Goal: Check status: Check status

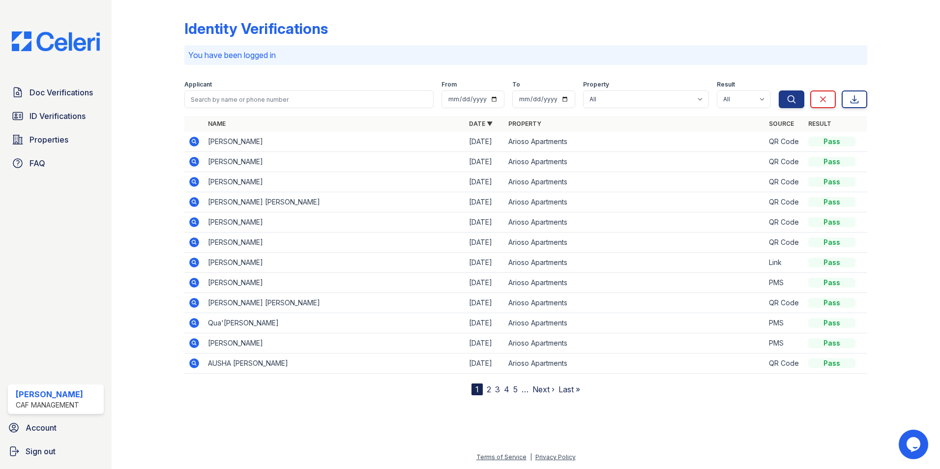
click at [192, 260] on icon at bounding box center [194, 263] width 10 height 10
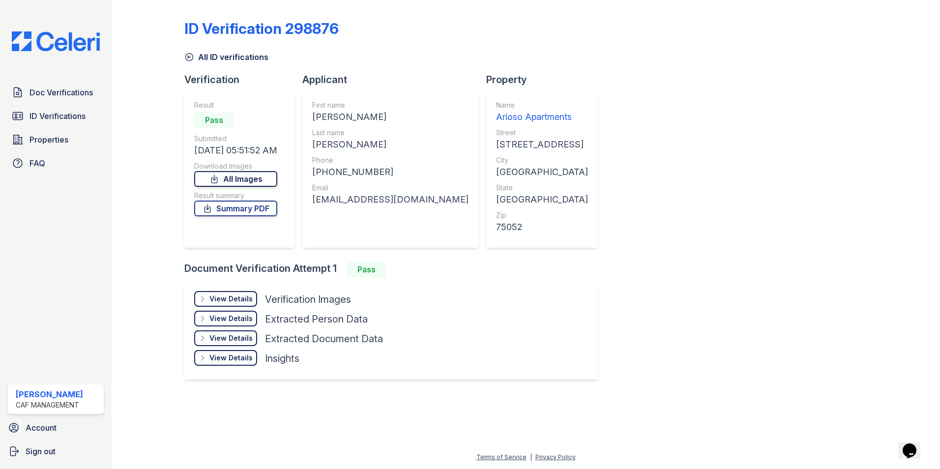
click at [240, 176] on link "All Images" at bounding box center [235, 179] width 83 height 16
click at [191, 54] on icon at bounding box center [189, 57] width 7 height 7
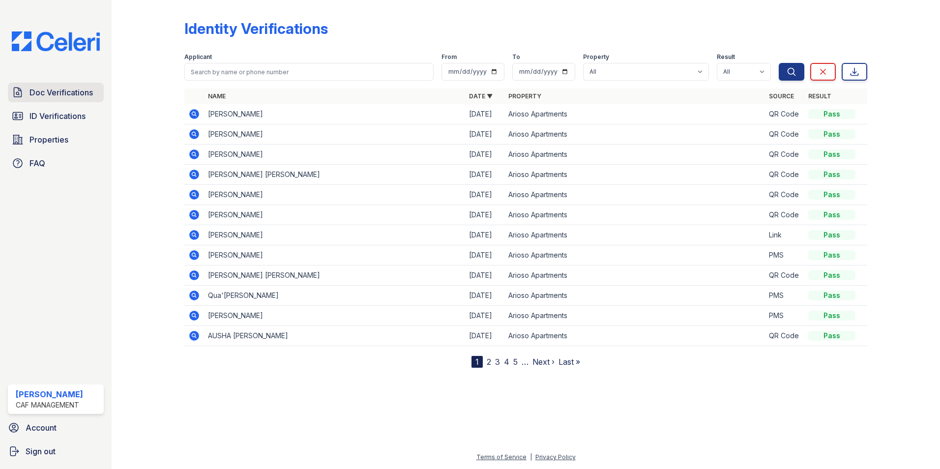
click at [54, 95] on span "Doc Verifications" at bounding box center [60, 93] width 63 height 12
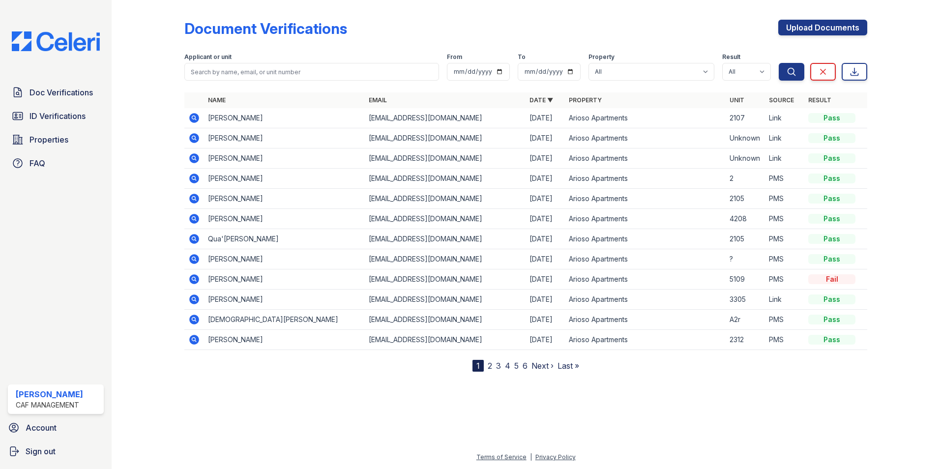
click at [191, 142] on icon at bounding box center [194, 138] width 10 height 10
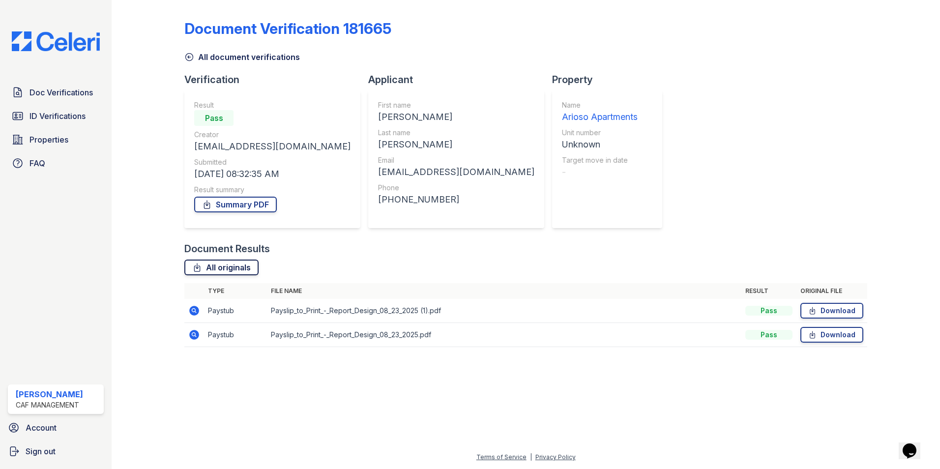
click at [218, 268] on link "All originals" at bounding box center [221, 268] width 74 height 16
click at [202, 59] on link "All document verifications" at bounding box center [242, 57] width 116 height 12
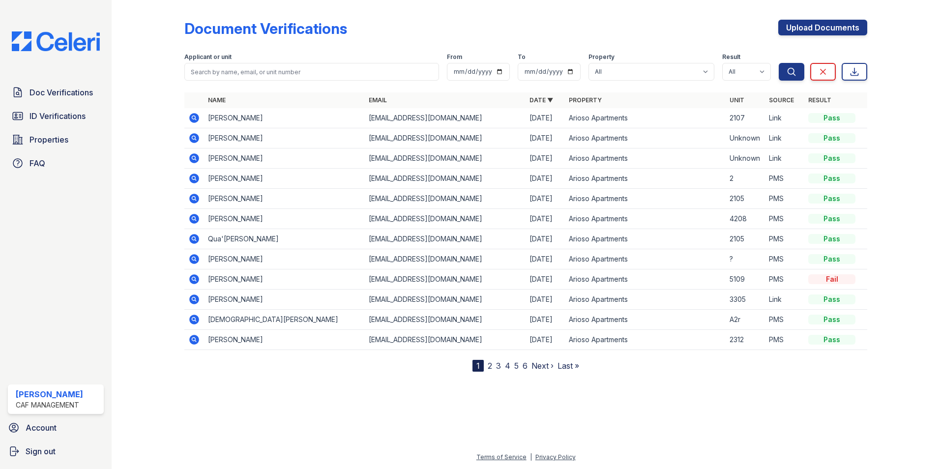
click at [190, 138] on icon at bounding box center [194, 138] width 10 height 10
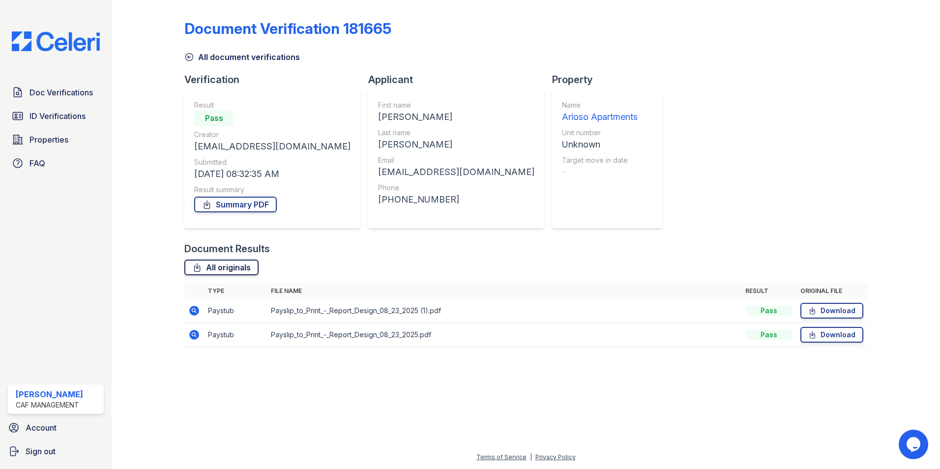
click at [199, 266] on icon at bounding box center [197, 267] width 5 height 8
click at [187, 57] on icon at bounding box center [189, 57] width 10 height 10
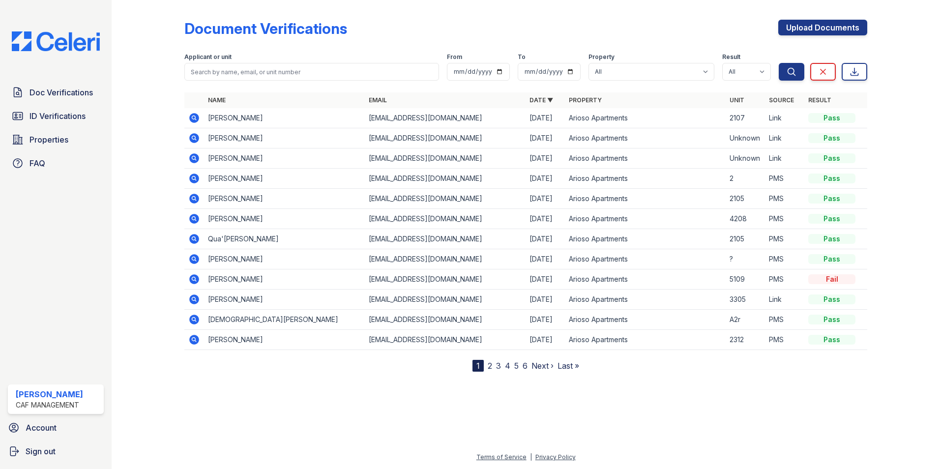
click at [200, 156] on icon at bounding box center [194, 158] width 12 height 12
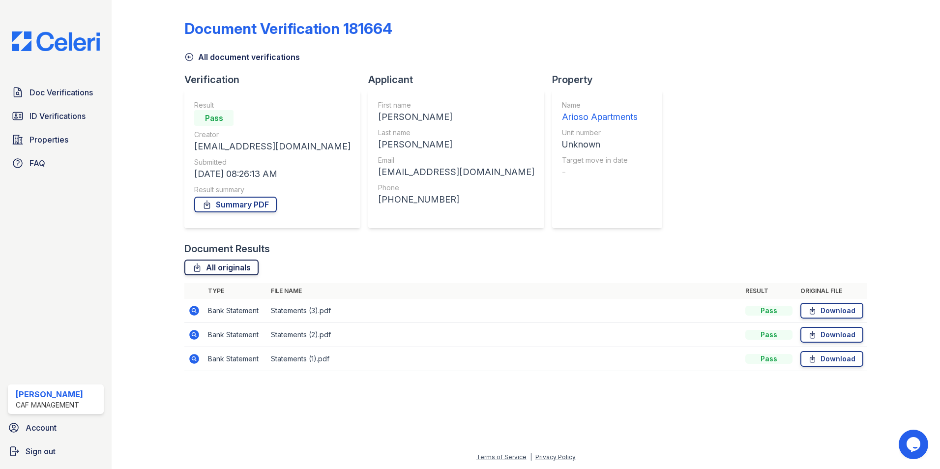
click at [218, 267] on link "All originals" at bounding box center [221, 268] width 74 height 16
click at [194, 53] on icon at bounding box center [189, 57] width 10 height 10
